Goal: Task Accomplishment & Management: Complete application form

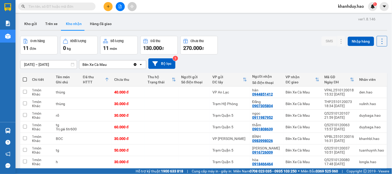
click at [17, 25] on main "ver 1.8.146 Kho gửi Trên xe [PERSON_NAME] Hàng đã [PERSON_NAME] hàng 11 đơn [PE…" at bounding box center [196, 84] width 392 height 169
click at [40, 24] on button "Kho gửi" at bounding box center [30, 24] width 21 height 12
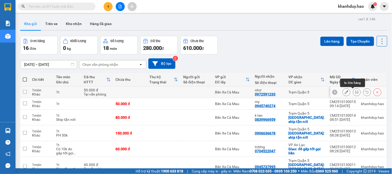
click at [355, 92] on button at bounding box center [356, 92] width 7 height 9
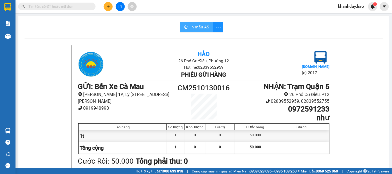
click at [203, 30] on span "In mẫu A5" at bounding box center [200, 27] width 19 height 6
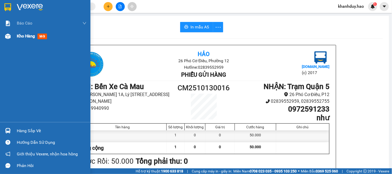
click at [7, 34] on img at bounding box center [7, 36] width 5 height 5
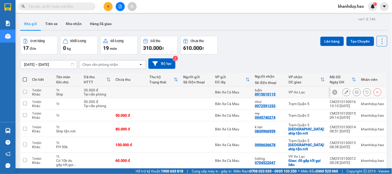
click at [358, 92] on div at bounding box center [362, 92] width 39 height 8
click at [356, 92] on button at bounding box center [356, 92] width 7 height 9
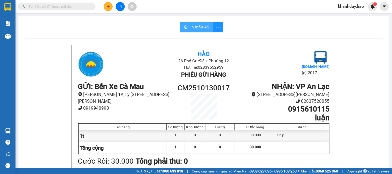
click at [200, 29] on span "In mẫu A5" at bounding box center [200, 27] width 19 height 6
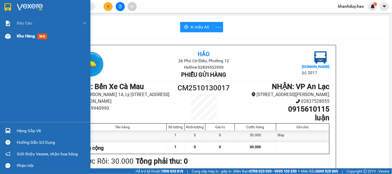
click at [32, 41] on div "Kho hàng mới" at bounding box center [52, 36] width 70 height 13
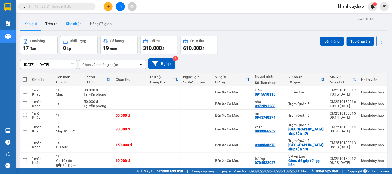
click at [74, 29] on button "Kho nhận" at bounding box center [74, 24] width 24 height 12
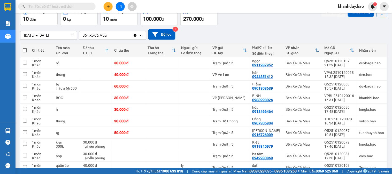
scroll to position [56, 0]
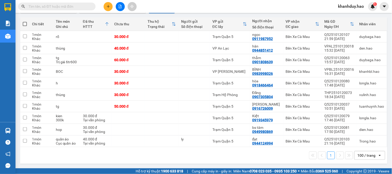
click at [129, 48] on div "ver 1.8.146 Kho gửi Trên xe Kho nhận Hàng đã giao Đơn hàng 10 đơn Khối lượng 0 …" at bounding box center [204, 63] width 372 height 206
click at [278, 11] on div "Kết quả tìm kiếm ( 0 ) Bộ lọc No Data khanhduy.hao 1" at bounding box center [196, 6] width 392 height 13
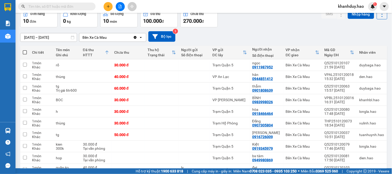
click at [58, 36] on input "13/10/2025 – 13/10/2025" at bounding box center [48, 37] width 56 height 8
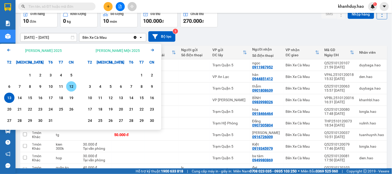
click at [71, 87] on div "12" at bounding box center [71, 87] width 7 height 6
type input "[DATE] – [DATE]"
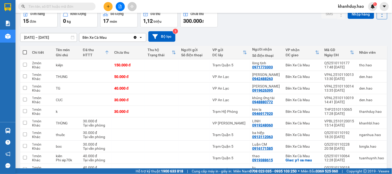
click at [77, 4] on input "text" at bounding box center [58, 7] width 61 height 6
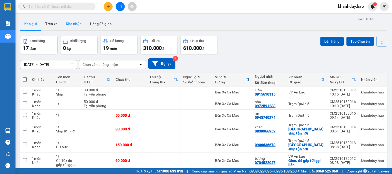
click at [77, 24] on button "Kho nhận" at bounding box center [74, 24] width 24 height 12
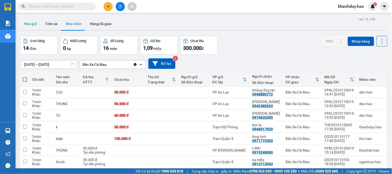
click at [31, 25] on button "Kho gửi" at bounding box center [30, 24] width 21 height 12
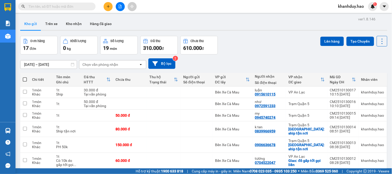
click at [111, 9] on button at bounding box center [108, 6] width 9 height 9
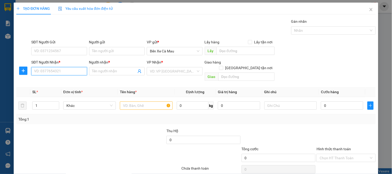
click at [72, 72] on input "SĐT Người Nhận *" at bounding box center [59, 71] width 56 height 8
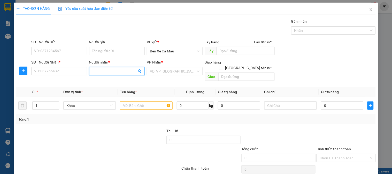
click at [119, 69] on input "Người nhận *" at bounding box center [114, 72] width 44 height 6
click at [173, 67] on div "VD: VP [GEOGRAPHIC_DATA]" at bounding box center [175, 71] width 56 height 8
type input "bs phương"
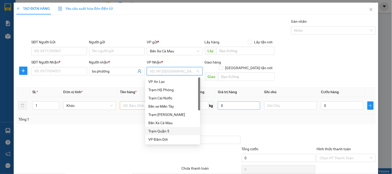
drag, startPoint x: 173, startPoint y: 130, endPoint x: 222, endPoint y: 97, distance: 58.6
click at [175, 130] on div "Trạm Quận 5" at bounding box center [172, 131] width 49 height 6
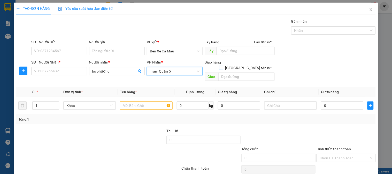
drag, startPoint x: 244, startPoint y: 62, endPoint x: 246, endPoint y: 66, distance: 5.0
click at [223, 66] on input "[GEOGRAPHIC_DATA] tận nơi" at bounding box center [221, 68] width 4 height 4
checkbox input "true"
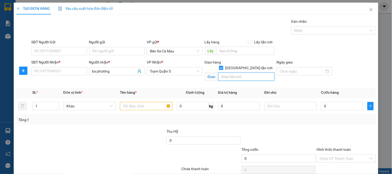
click at [246, 73] on input "text" at bounding box center [246, 77] width 56 height 8
click at [33, 74] on input "SĐT Người Nhận *" at bounding box center [59, 71] width 56 height 8
type input "0989770547"
click at [222, 73] on input "text" at bounding box center [246, 77] width 56 height 8
click at [135, 102] on input "text" at bounding box center [146, 106] width 52 height 8
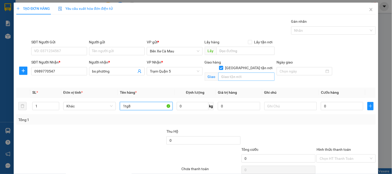
type input "1tg8"
click at [233, 73] on input "text" at bounding box center [246, 77] width 56 height 8
type input "p"
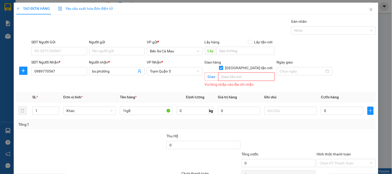
type input "p"
type input "P"
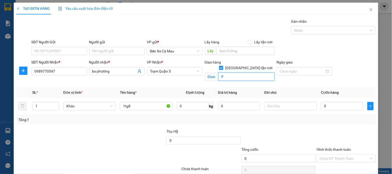
type input "P"
type input "PHƯỜNG [GEOGRAPHIC_DATA] A [GEOGRAPHIC_DATA]"
click at [321, 101] on div "0" at bounding box center [342, 106] width 42 height 10
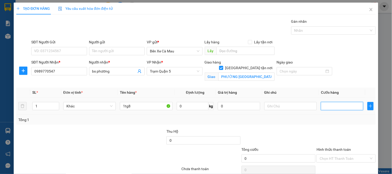
click at [338, 106] on input "text" at bounding box center [342, 106] width 42 height 8
type input "3"
type input "30"
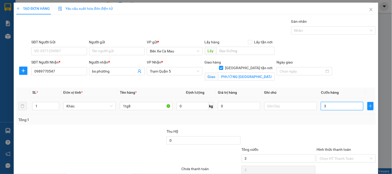
type input "30"
type input "30.000"
click at [332, 47] on div "SĐT Người Gửi VD: 0371234567 Người gửi Tên người gửi VP gửi * Bến Xe Cà Mau Lấy…" at bounding box center [203, 48] width 347 height 18
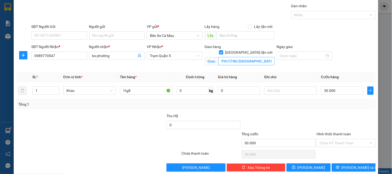
scroll to position [23, 0]
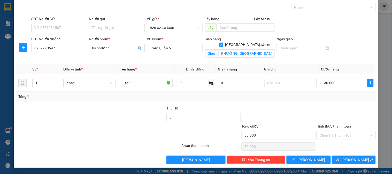
click at [357, 145] on div "Chọn HT Thanh Toán" at bounding box center [346, 147] width 60 height 10
drag, startPoint x: 358, startPoint y: 128, endPoint x: 357, endPoint y: 134, distance: 6.4
click at [358, 129] on div "Hình thức thanh toán" at bounding box center [346, 128] width 59 height 8
click at [344, 136] on input "Hình thức thanh toán" at bounding box center [344, 136] width 49 height 8
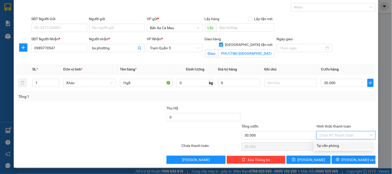
click at [344, 145] on div "Tại văn phòng" at bounding box center [343, 146] width 52 height 6
type input "0"
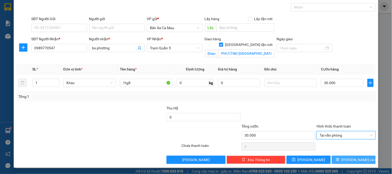
click at [346, 157] on button "[PERSON_NAME] và In" at bounding box center [354, 160] width 44 height 8
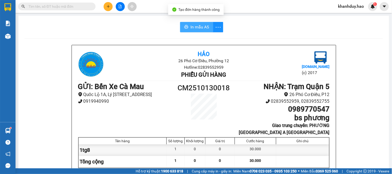
click at [191, 25] on span "In mẫu A5" at bounding box center [200, 27] width 19 height 6
click at [86, 6] on input "text" at bounding box center [58, 7] width 61 height 6
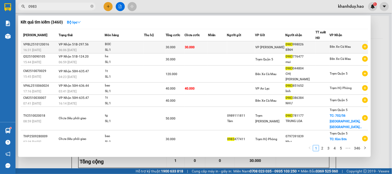
type input "0983"
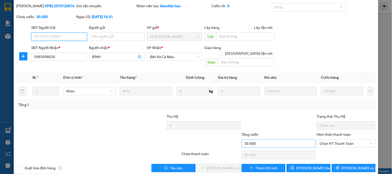
type input "0983998026"
type input "BÌNH"
type input "30.000"
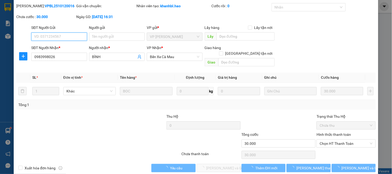
scroll to position [18, 0]
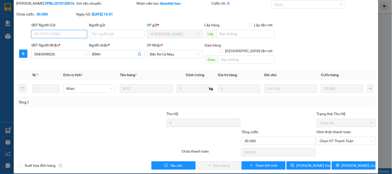
click at [340, 141] on div "Hình thức thanh toán Chọn HT Thanh Toán" at bounding box center [346, 138] width 59 height 18
click at [339, 147] on div "Chọn HT Thanh Toán" at bounding box center [346, 152] width 60 height 10
click at [337, 138] on span "Chọn HT Thanh Toán" at bounding box center [346, 141] width 53 height 8
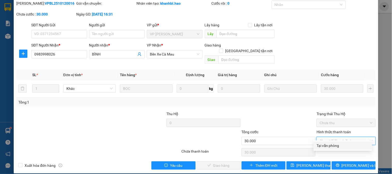
click at [333, 142] on div "Total Paid Fee 0 Total UnPaid Fee 30.000 Cash Collection Total Fee Mã ĐH: VPBL2…" at bounding box center [196, 85] width 360 height 169
drag, startPoint x: 332, startPoint y: 135, endPoint x: 331, endPoint y: 141, distance: 6.6
click at [332, 138] on span "Chọn HT Thanh Toán" at bounding box center [346, 141] width 53 height 8
click at [330, 145] on div "Tại văn phòng" at bounding box center [343, 146] width 52 height 6
type input "0"
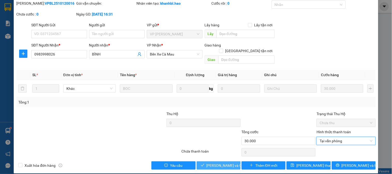
click at [223, 163] on span "[PERSON_NAME] và Giao hàng" at bounding box center [232, 166] width 50 height 6
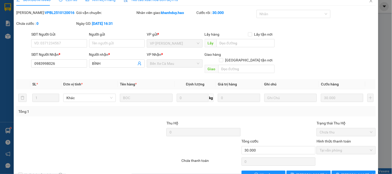
scroll to position [0, 0]
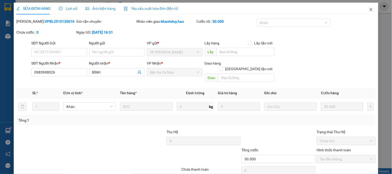
click at [369, 9] on icon "close" at bounding box center [371, 9] width 4 height 4
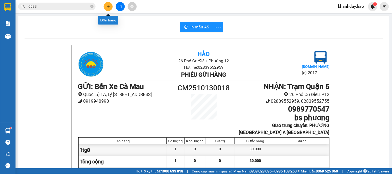
click at [110, 5] on icon "plus" at bounding box center [109, 7] width 4 height 4
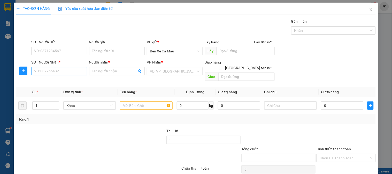
drag, startPoint x: 54, startPoint y: 62, endPoint x: 56, endPoint y: 74, distance: 12.4
click at [55, 70] on div "SĐT Người Nhận * VD: 0377654321" at bounding box center [59, 68] width 56 height 18
click at [57, 77] on div "SĐT Người Nhận * VD: 0377654321" at bounding box center [59, 68] width 56 height 18
click at [61, 67] on input "SĐT Người Nhận *" at bounding box center [59, 71] width 56 height 8
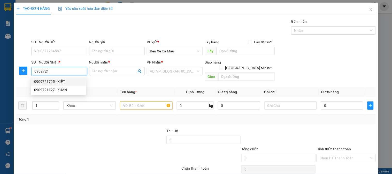
click at [54, 81] on div "0909721725 - KIỆT" at bounding box center [58, 82] width 49 height 6
type input "0909721725"
type input "KIỆT"
type input "40.000"
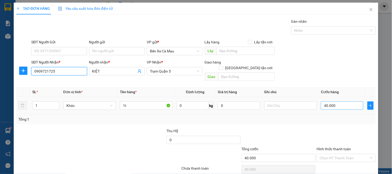
type input "0909721725"
click at [334, 102] on input "40.000" at bounding box center [342, 106] width 42 height 8
type input "0"
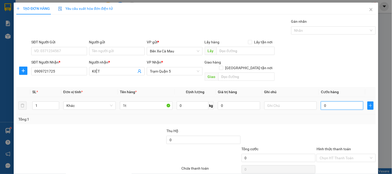
type input "3"
type input "003"
type input "30"
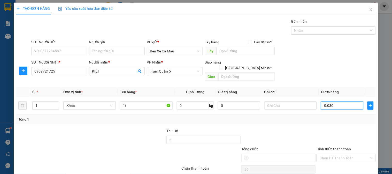
type input "0.030"
click at [349, 69] on div "SĐT Người Nhận * 0909721725 Người nhận * KIỆT VP Nhận * Trạm Quận 5 Giao hàng […" at bounding box center [203, 71] width 347 height 24
type input "30.000"
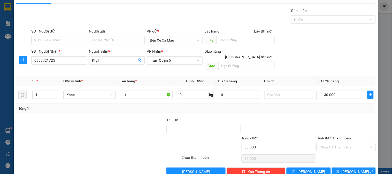
scroll to position [17, 0]
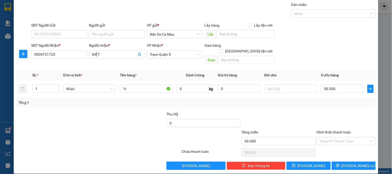
click at [337, 130] on div "Hình thức thanh toán" at bounding box center [346, 134] width 59 height 8
click at [337, 138] on input "Hình thức thanh toán" at bounding box center [344, 142] width 49 height 8
click at [338, 141] on div "Transit Pickup Surcharge Ids Transit Deliver Surcharge Ids Transit Deliver Surc…" at bounding box center [196, 86] width 360 height 168
drag, startPoint x: 345, startPoint y: 133, endPoint x: 343, endPoint y: 140, distance: 7.5
click at [345, 138] on input "Hình thức thanh toán" at bounding box center [344, 142] width 49 height 8
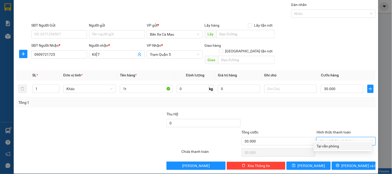
drag, startPoint x: 342, startPoint y: 142, endPoint x: 341, endPoint y: 147, distance: 4.4
click at [342, 142] on div "Tại văn phòng" at bounding box center [343, 146] width 58 height 8
type input "0"
click at [346, 137] on div "Tại văn phòng" at bounding box center [346, 141] width 59 height 8
click at [351, 144] on div "Tại văn phòng" at bounding box center [343, 146] width 52 height 6
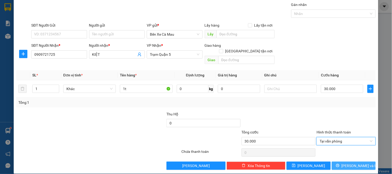
click at [352, 163] on button "[PERSON_NAME] và In" at bounding box center [354, 166] width 44 height 8
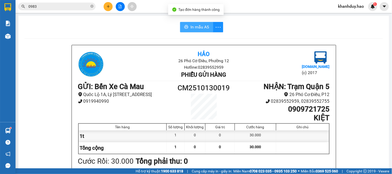
click at [184, 25] on icon "printer" at bounding box center [186, 27] width 4 height 4
click at [186, 32] on button "In mẫu A5" at bounding box center [196, 27] width 33 height 10
click at [110, 7] on icon "plus" at bounding box center [109, 7] width 4 height 4
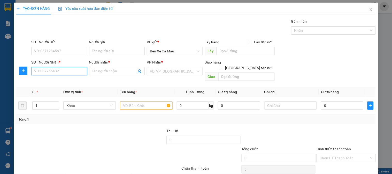
click at [81, 70] on input "SĐT Người Nhận *" at bounding box center [59, 71] width 56 height 8
type input "0964078183"
click at [107, 72] on input "Người nhận *" at bounding box center [114, 72] width 44 height 6
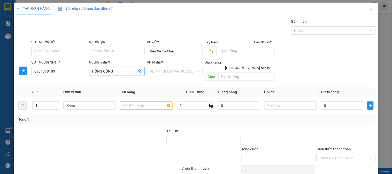
type input "HÔNG CÔNG"
click at [169, 78] on div "VP Nhận * VD: VP [GEOGRAPHIC_DATA]" at bounding box center [175, 68] width 56 height 18
click at [170, 75] on input "search" at bounding box center [173, 71] width 46 height 8
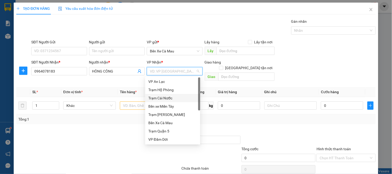
click at [174, 94] on div "Trạm Hộ Phòng" at bounding box center [172, 90] width 55 height 8
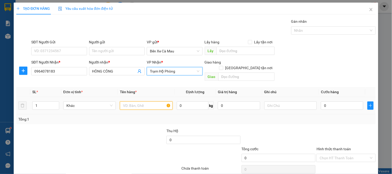
click at [150, 102] on input "text" at bounding box center [146, 106] width 52 height 8
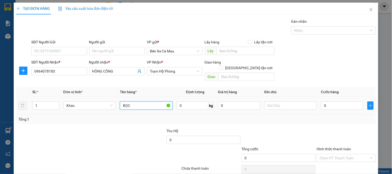
type input "BỌC"
click at [337, 104] on div "0" at bounding box center [342, 106] width 42 height 10
click at [341, 102] on input "0" at bounding box center [342, 106] width 42 height 8
click at [337, 154] on input "Hình thức thanh toán" at bounding box center [344, 158] width 49 height 8
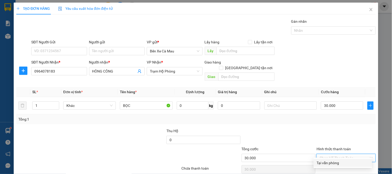
click at [337, 160] on div "Tại văn phòng" at bounding box center [343, 163] width 52 height 6
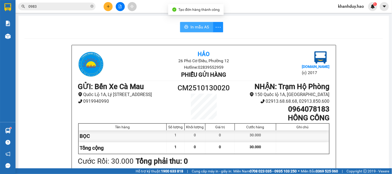
click at [206, 29] on span "In mẫu A5" at bounding box center [200, 27] width 19 height 6
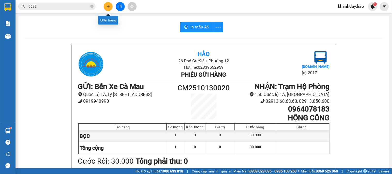
click at [105, 8] on button at bounding box center [108, 6] width 9 height 9
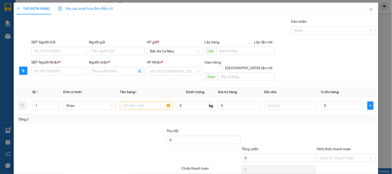
click at [66, 77] on div "SĐT Người Nhận * VD: 0377654321" at bounding box center [59, 68] width 56 height 18
click at [75, 71] on input "SĐT Người Nhận *" at bounding box center [59, 71] width 56 height 8
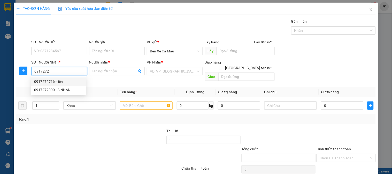
click at [70, 83] on div "0917272716 - liên" at bounding box center [58, 82] width 49 height 6
type input "0917272716"
type input "liên"
type input "30.000"
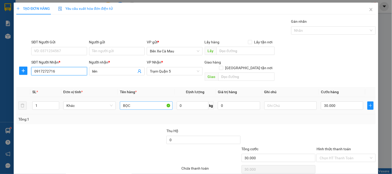
type input "0917272716"
click at [131, 102] on input "BỌC" at bounding box center [146, 106] width 52 height 8
type input "B"
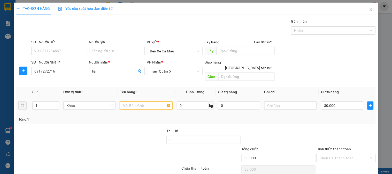
type input "1"
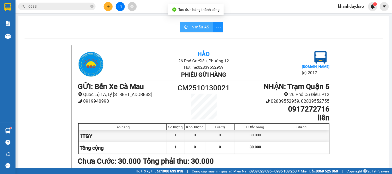
click at [196, 27] on span "In mẫu A5" at bounding box center [200, 27] width 19 height 6
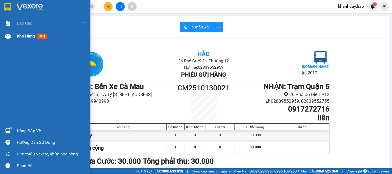
click at [8, 41] on div "Kho hàng mới" at bounding box center [45, 36] width 90 height 13
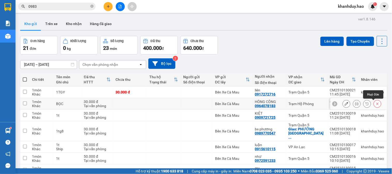
click at [376, 105] on icon at bounding box center [378, 104] width 4 height 4
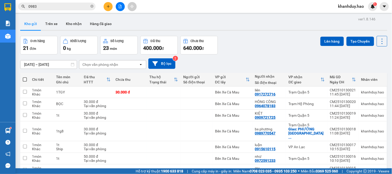
click at [107, 3] on button at bounding box center [108, 6] width 9 height 9
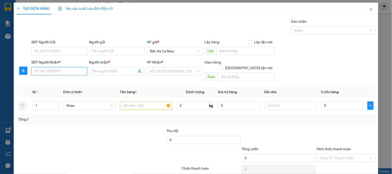
click at [61, 75] on input "SĐT Người Nhận *" at bounding box center [59, 71] width 56 height 8
type input "0942007161"
click at [102, 72] on input "Người nhận *" at bounding box center [114, 72] width 44 height 6
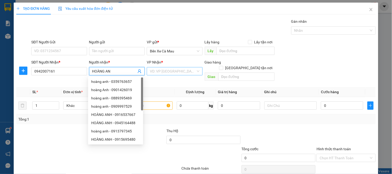
type input "HOÀNG AN"
click at [179, 70] on input "search" at bounding box center [173, 71] width 46 height 8
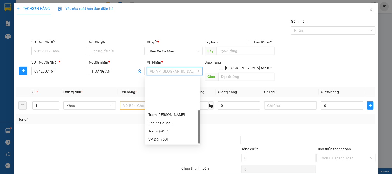
click at [164, 162] on div "VP [PERSON_NAME]" at bounding box center [172, 165] width 49 height 6
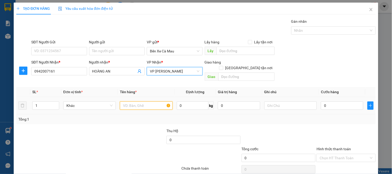
click at [138, 102] on input "text" at bounding box center [146, 106] width 52 height 8
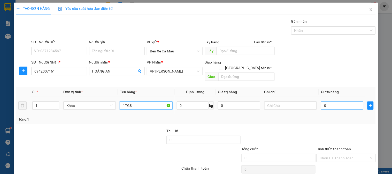
type input "1TG8"
click at [346, 103] on input "text" at bounding box center [342, 106] width 42 height 8
type input "3"
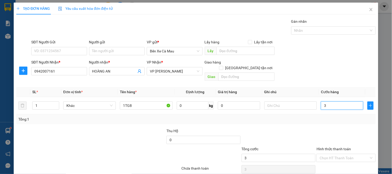
type input "30"
click at [359, 51] on div "SĐT Người Gửi VD: 0371234567 Người gửi Tên người gửi VP gửi * Bến Xe Cà Mau Lấy…" at bounding box center [203, 48] width 347 height 18
type input "30.000"
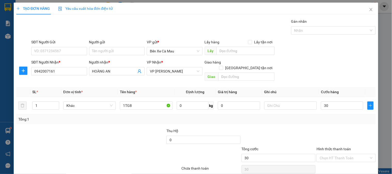
type input "30.000"
click at [338, 154] on div "Chọn HT Thanh Toán" at bounding box center [346, 158] width 59 height 8
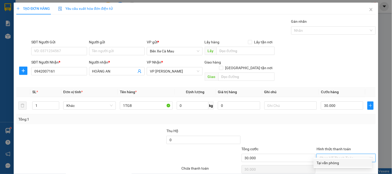
click at [335, 160] on div "Tại văn phòng" at bounding box center [343, 163] width 52 height 6
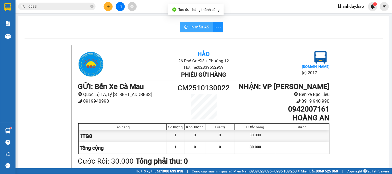
click at [202, 22] on button "In mẫu A5" at bounding box center [196, 27] width 33 height 10
click at [200, 28] on span "In mẫu A5" at bounding box center [200, 27] width 19 height 6
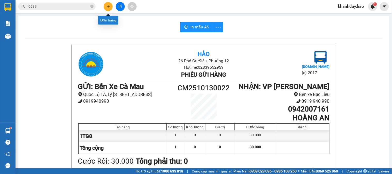
click at [109, 7] on icon "plus" at bounding box center [109, 7] width 4 height 4
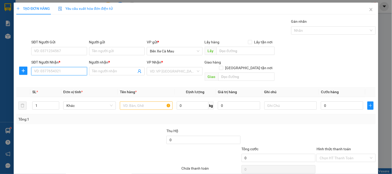
click at [66, 74] on input "SĐT Người Nhận *" at bounding box center [59, 71] width 56 height 8
type input "090310"
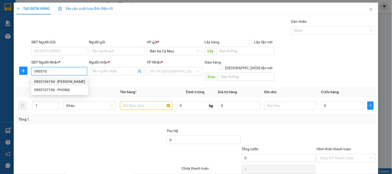
click at [70, 83] on div "0903104194 - [PERSON_NAME]" at bounding box center [59, 82] width 51 height 6
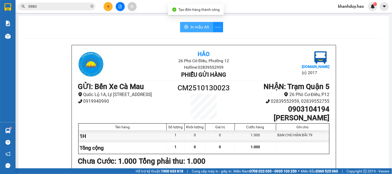
click at [195, 29] on span "In mẫu A5" at bounding box center [200, 27] width 19 height 6
